Goal: Complete application form

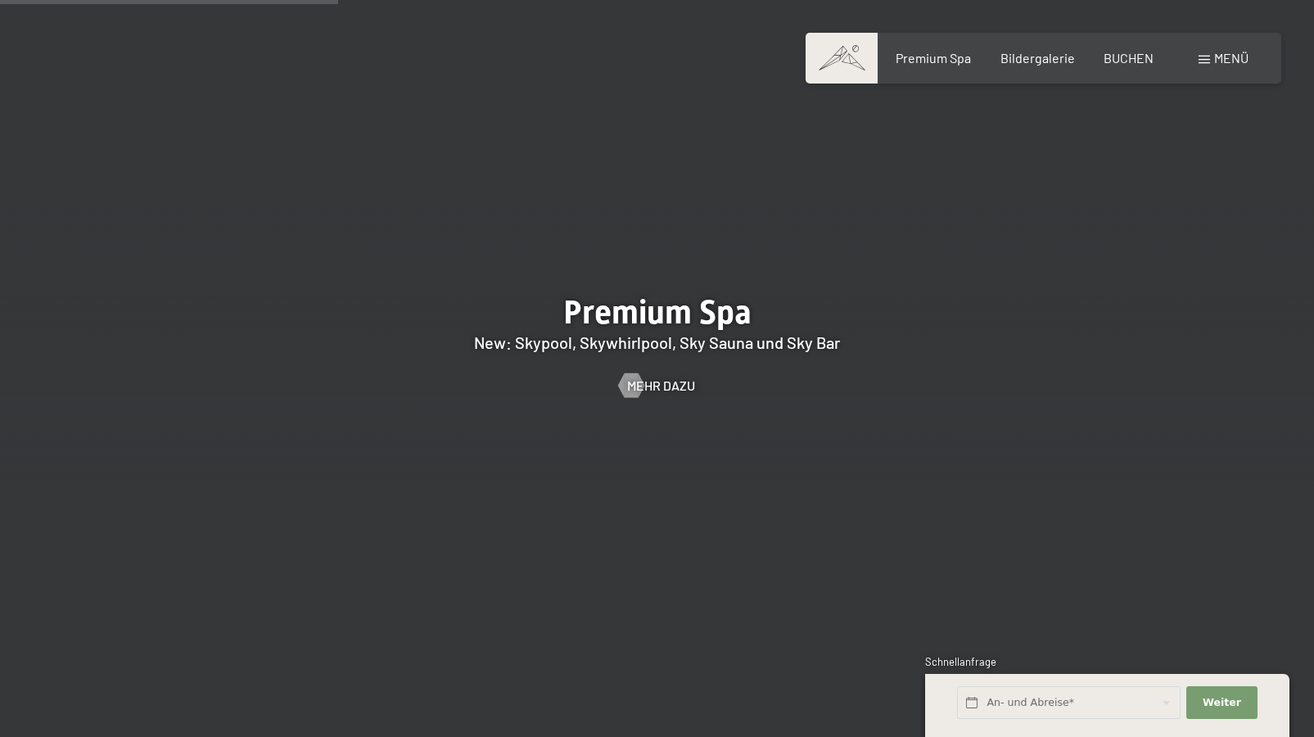
scroll to position [2299, 0]
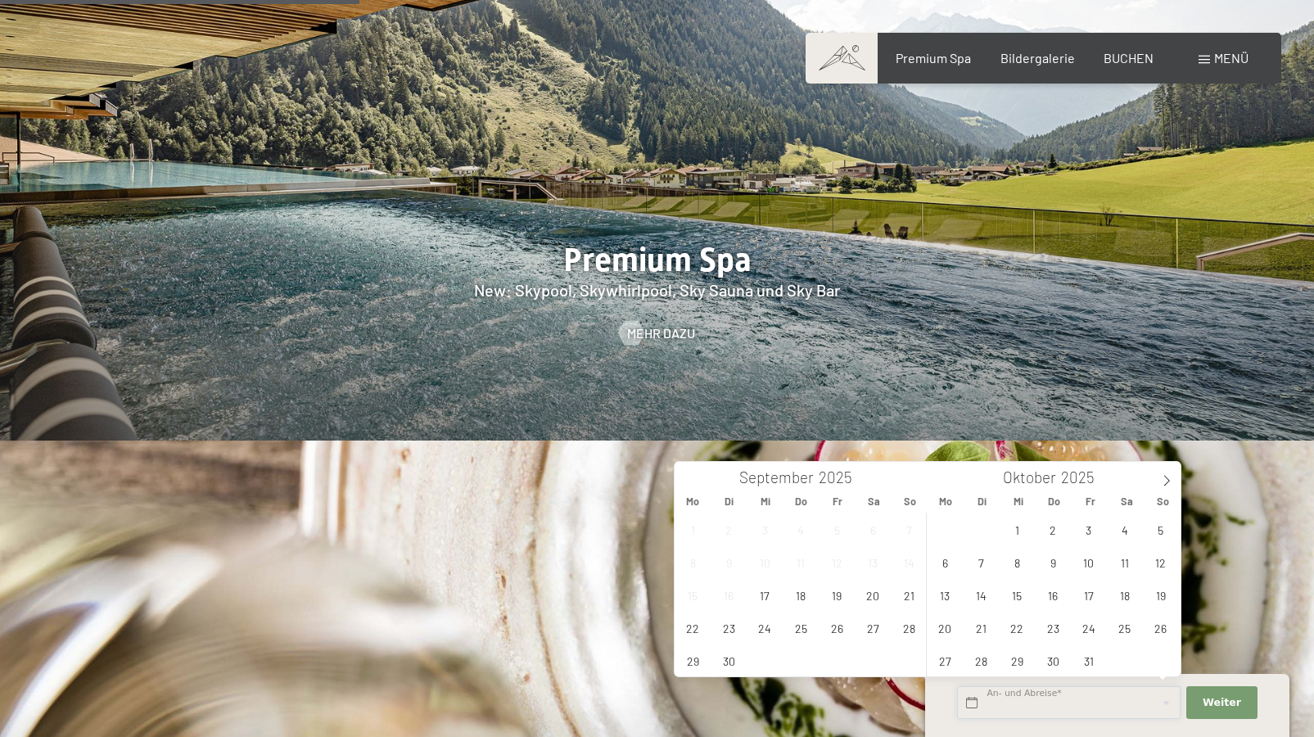
click at [1029, 700] on input "text" at bounding box center [1069, 703] width 224 height 34
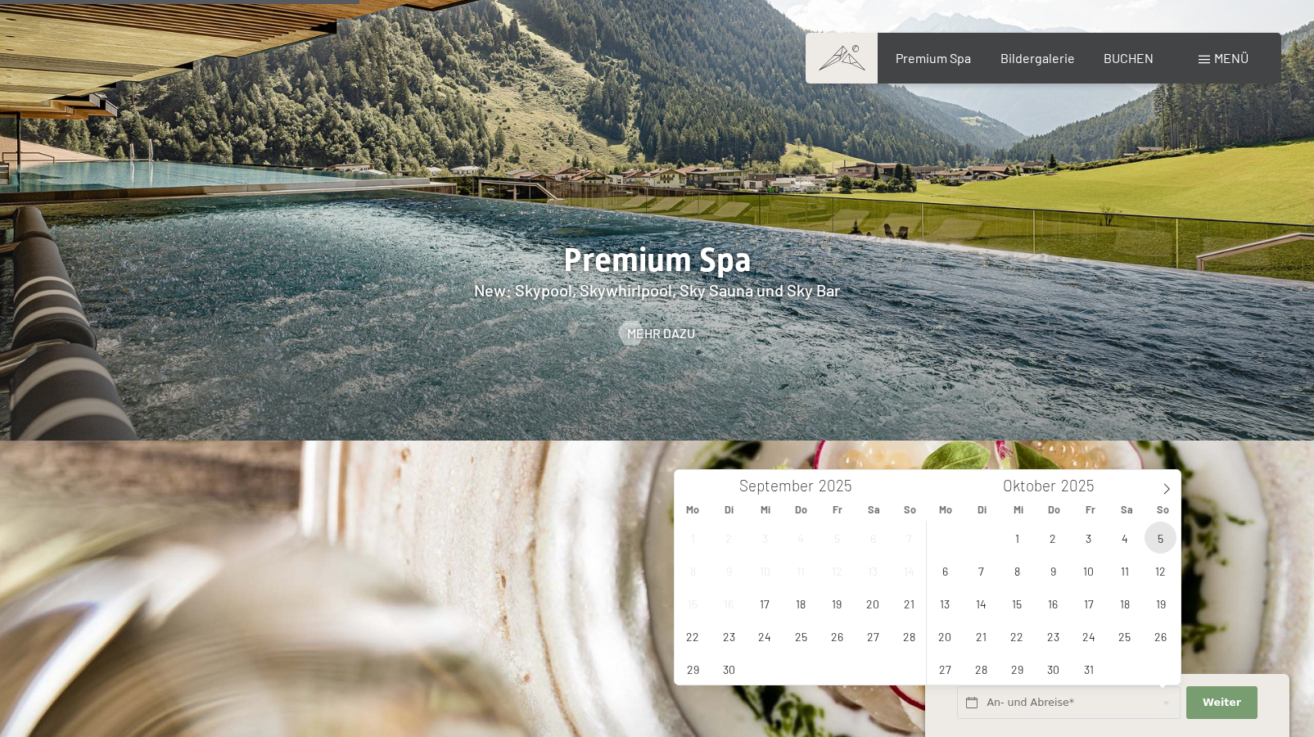
click at [1161, 535] on span "5" at bounding box center [1161, 538] width 32 height 32
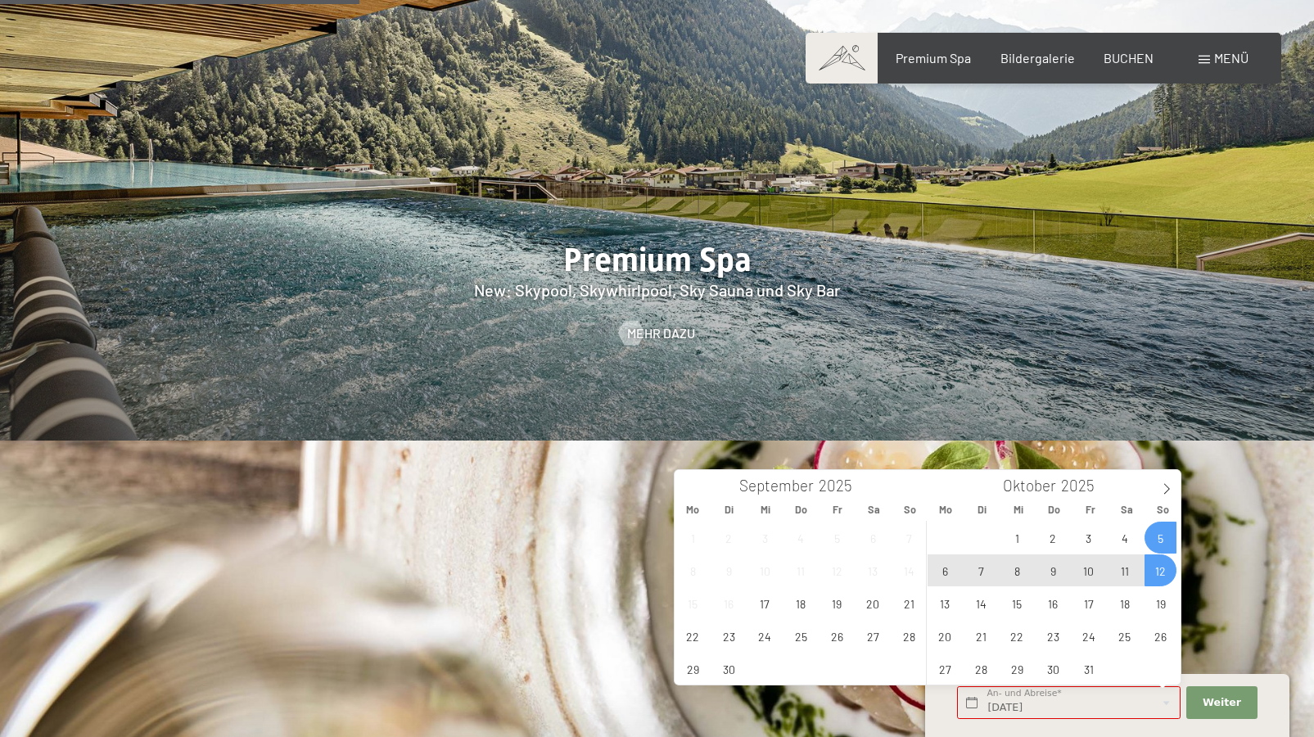
click at [1163, 566] on span "12" at bounding box center [1161, 570] width 32 height 32
type input "[DATE] - [DATE]"
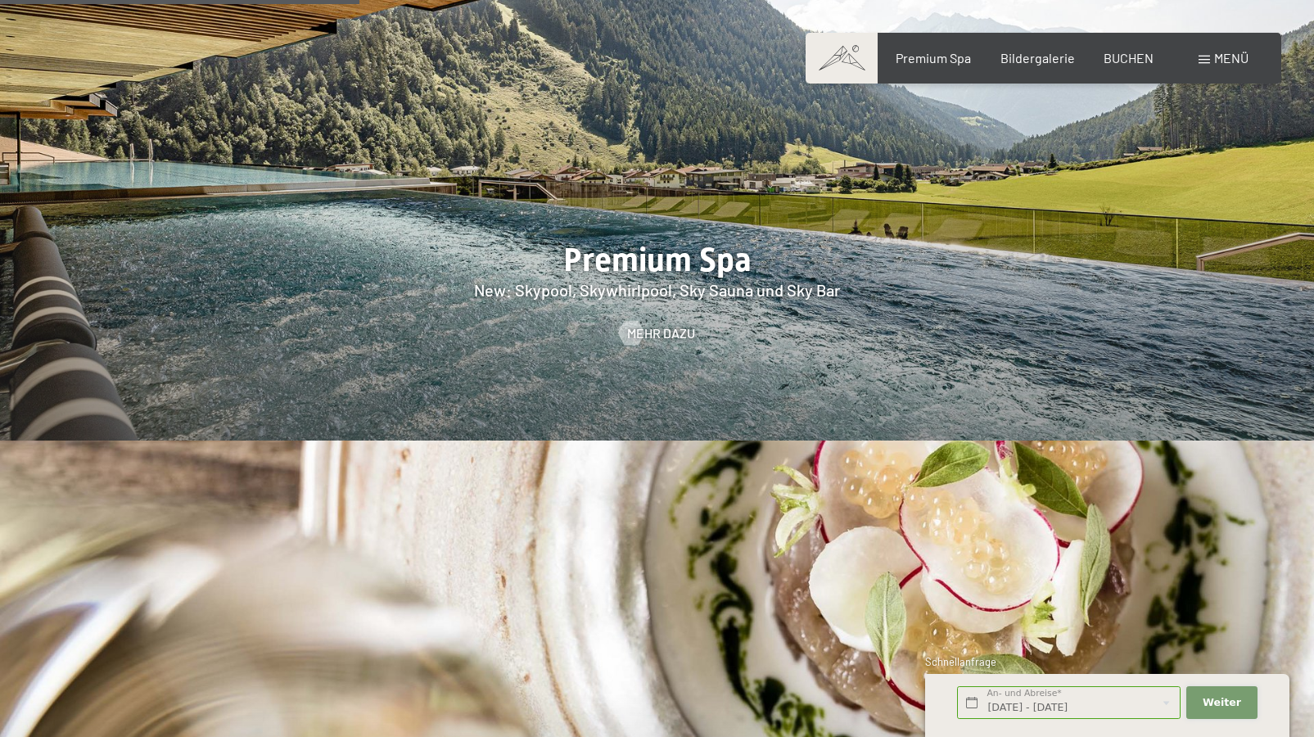
click at [1192, 697] on button "Weiter Adressfelder ausblenden" at bounding box center [1222, 703] width 70 height 34
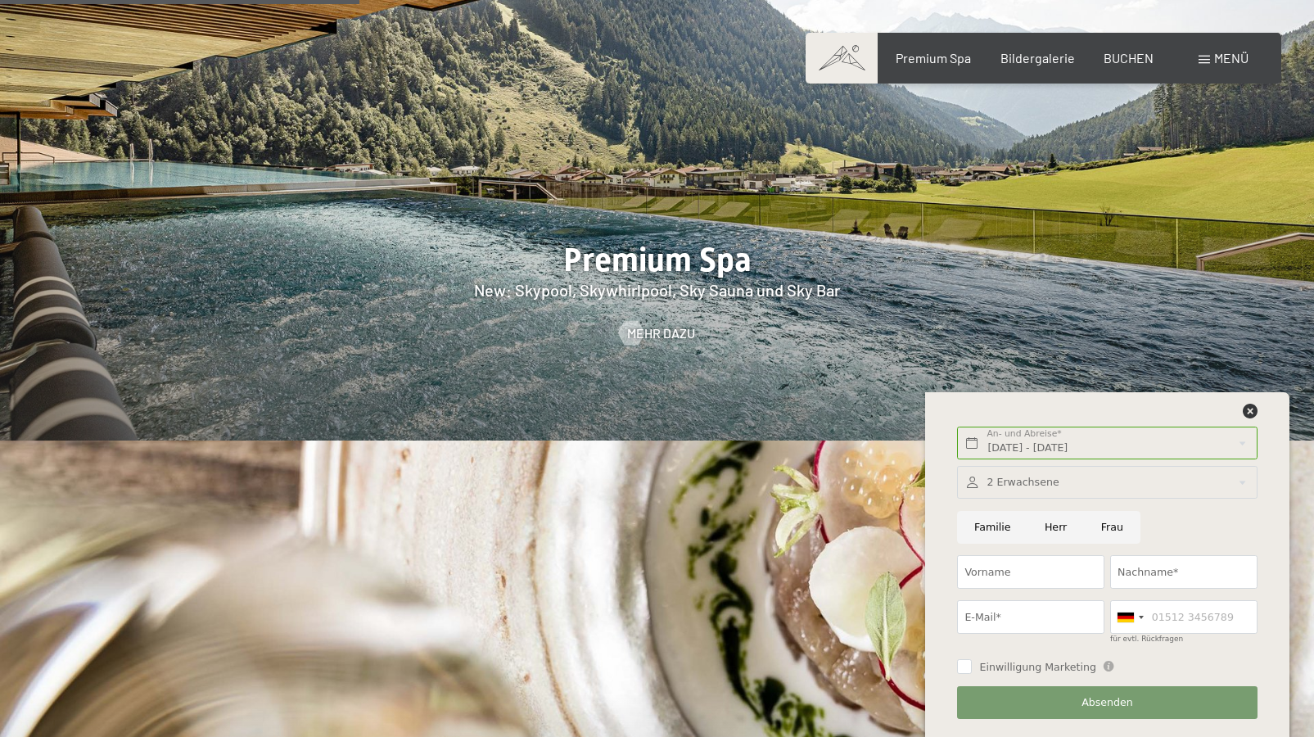
click at [1052, 527] on input "Herr" at bounding box center [1056, 528] width 57 height 34
radio input "true"
click at [1092, 576] on input "Vorname" at bounding box center [1030, 572] width 147 height 34
type input "[PERSON_NAME]"
type input "Nowak"
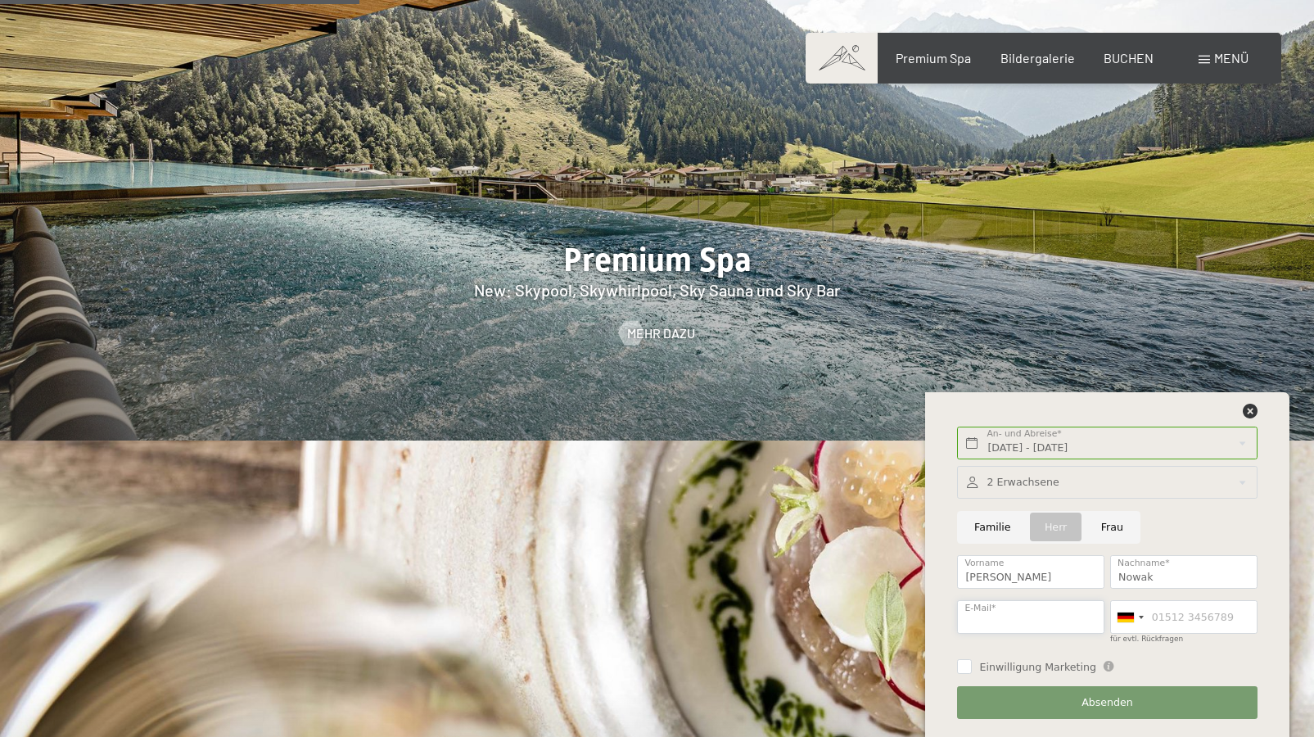
type input "[EMAIL_ADDRESS][DOMAIN_NAME]"
type input "0713315642"
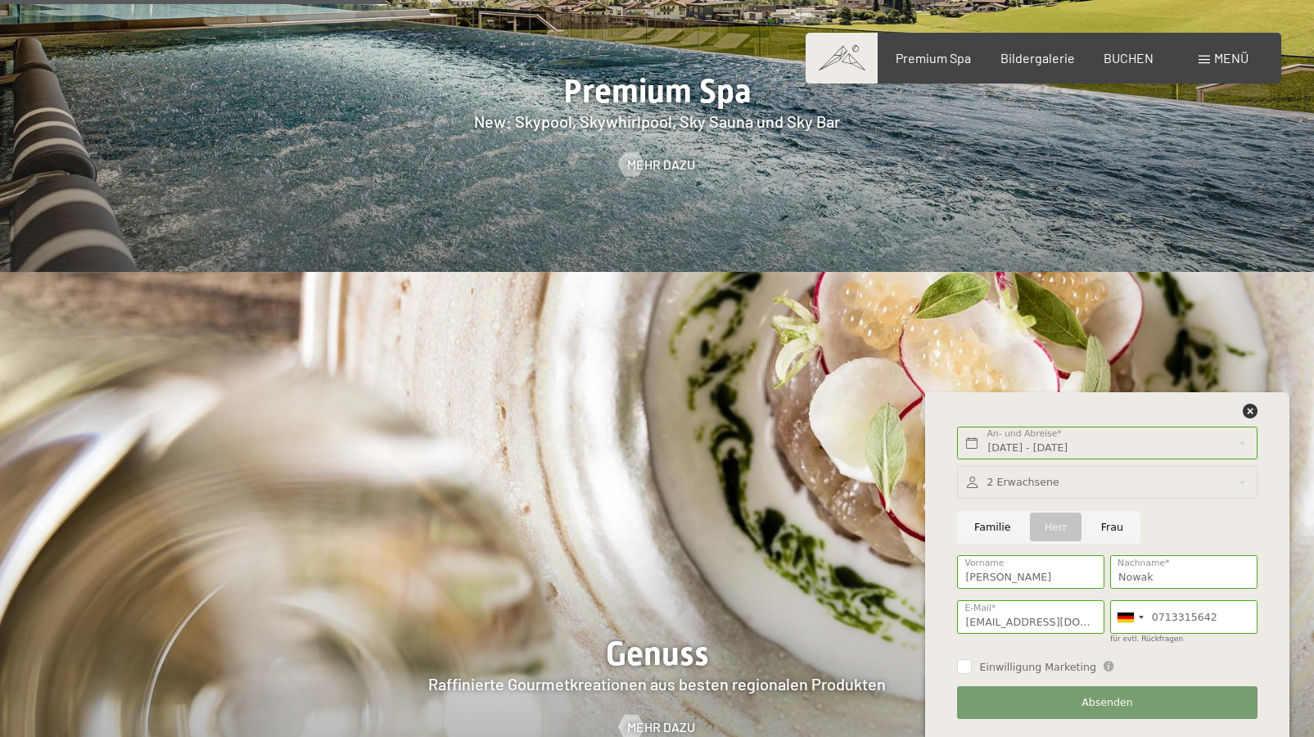
scroll to position [2474, 0]
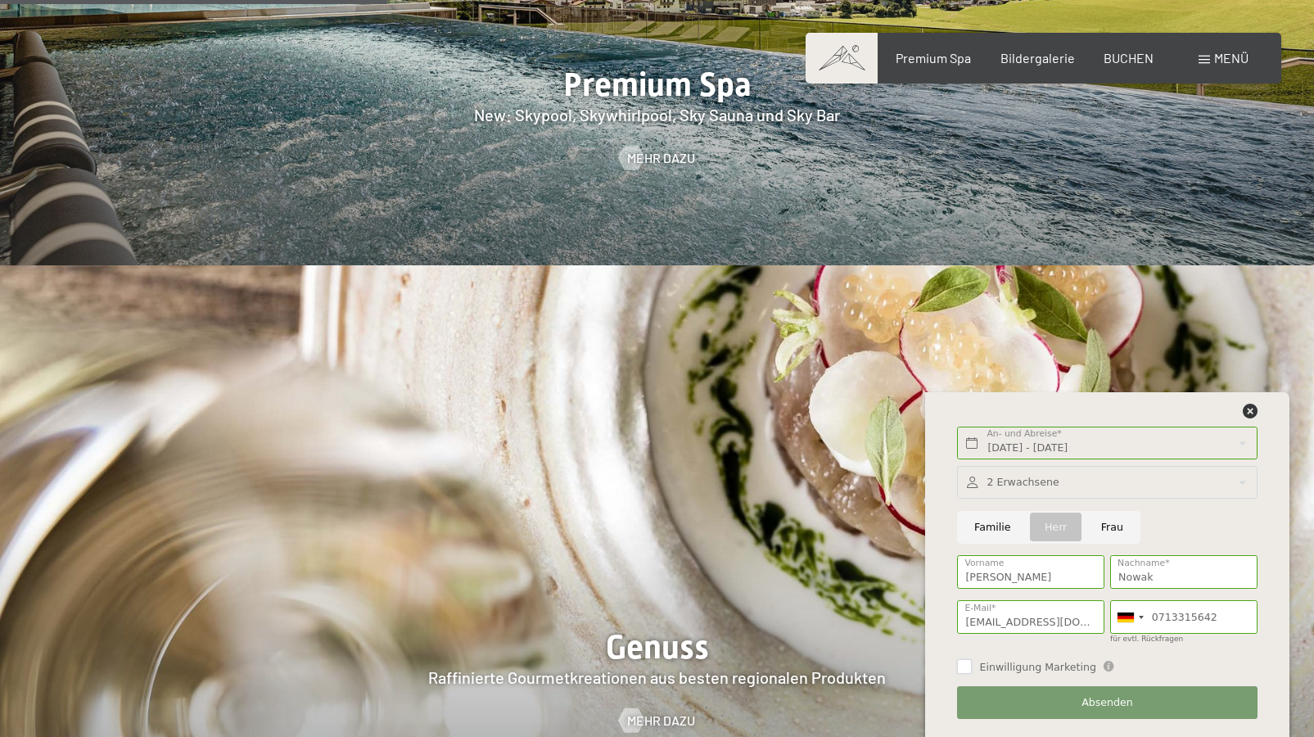
click at [963, 667] on input "Einwilligung Marketing" at bounding box center [964, 666] width 15 height 15
checkbox input "true"
click at [1092, 700] on span "Absenden" at bounding box center [1108, 702] width 52 height 15
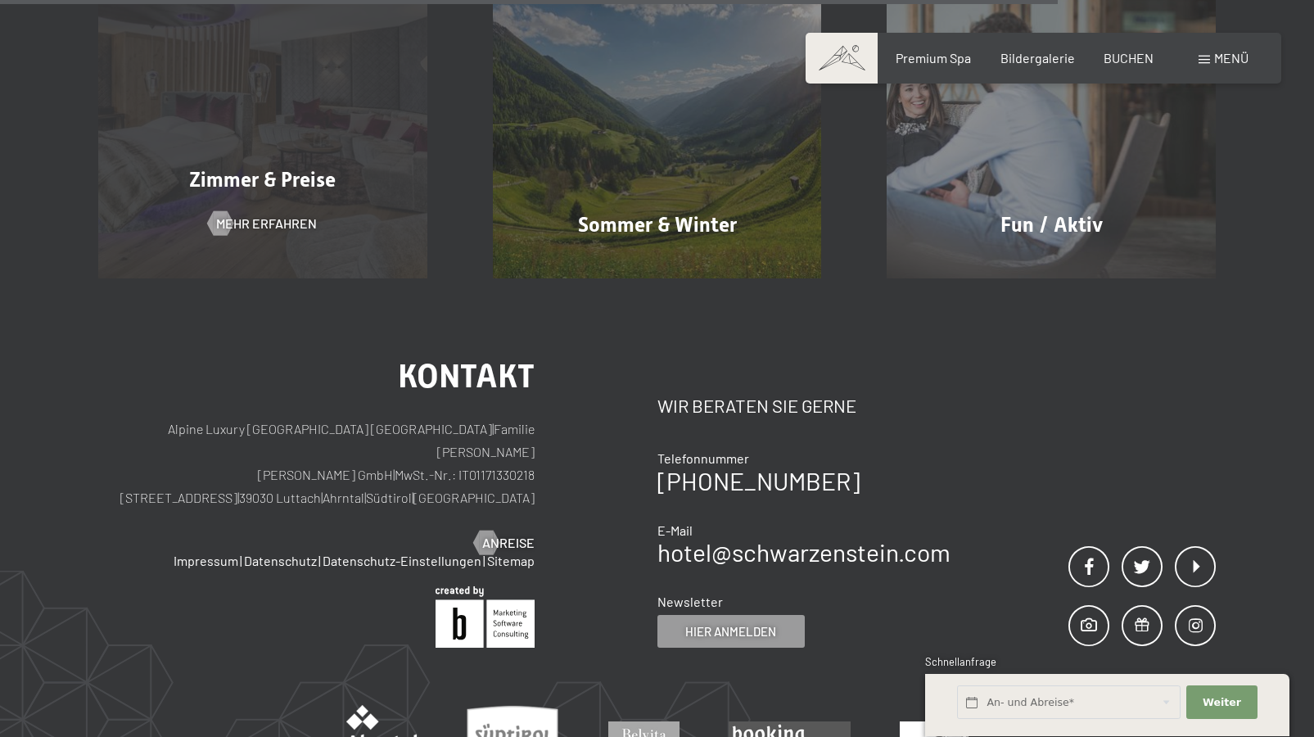
scroll to position [1313, 0]
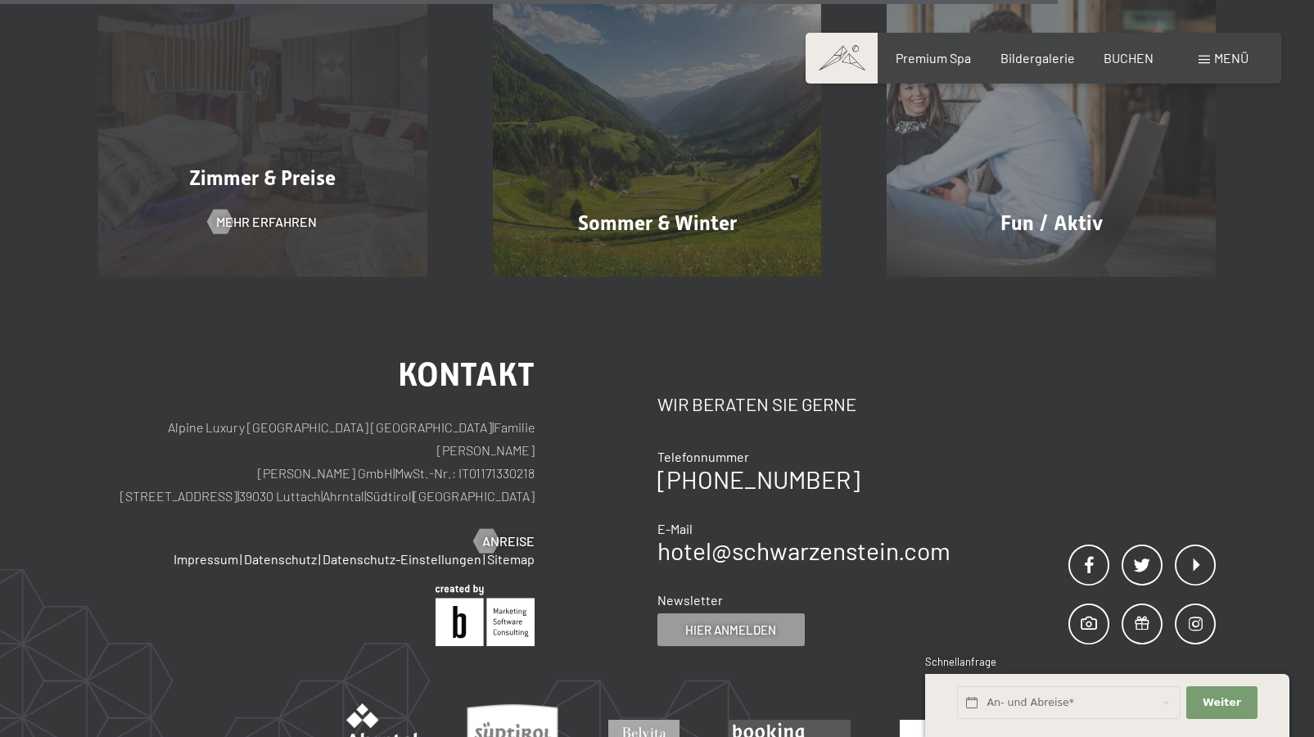
click at [273, 179] on span "Zimmer & Preise" at bounding box center [262, 178] width 147 height 24
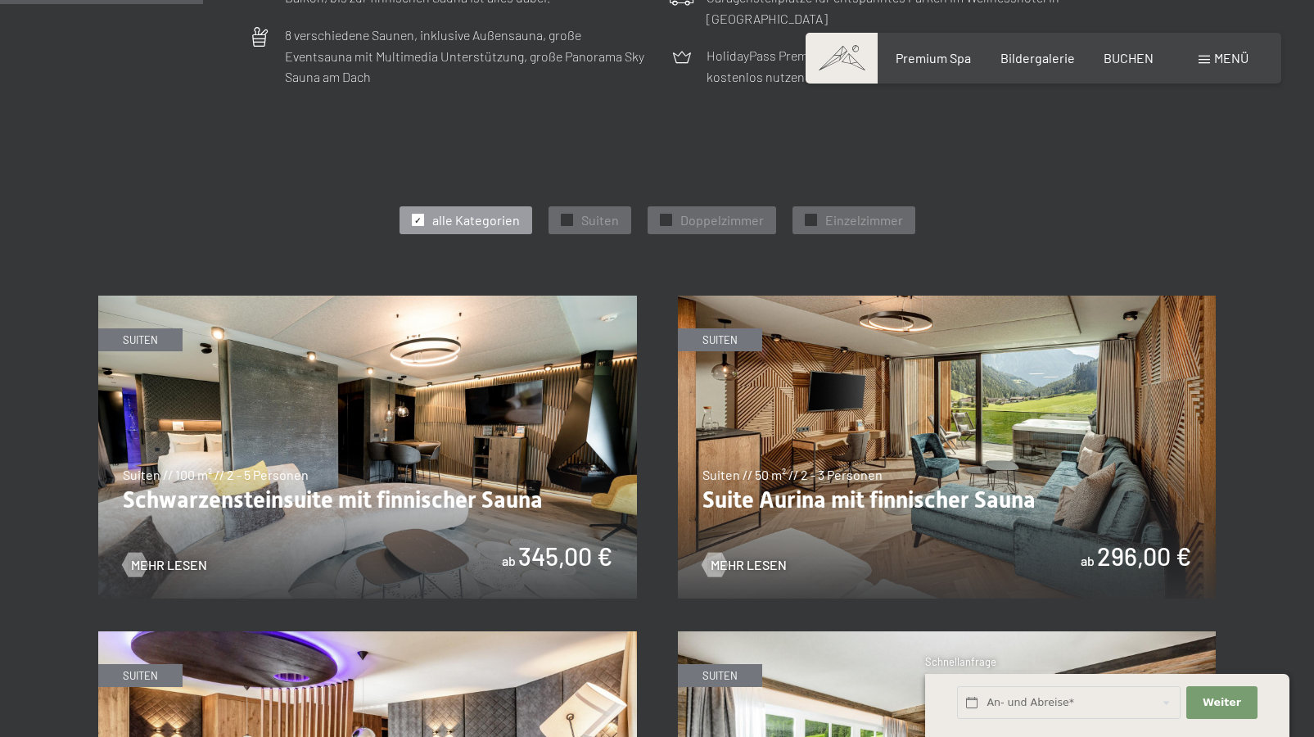
scroll to position [794, 0]
